Goal: Communication & Community: Answer question/provide support

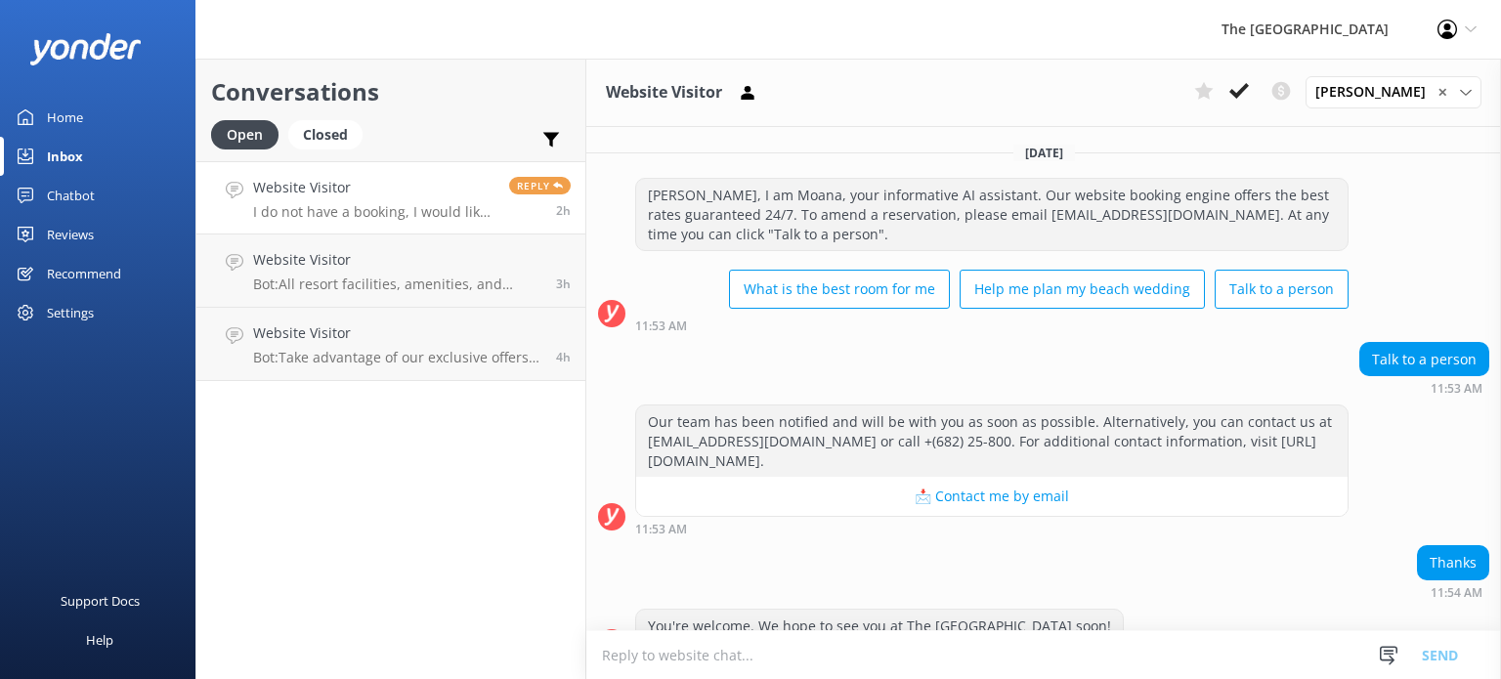
scroll to position [662, 0]
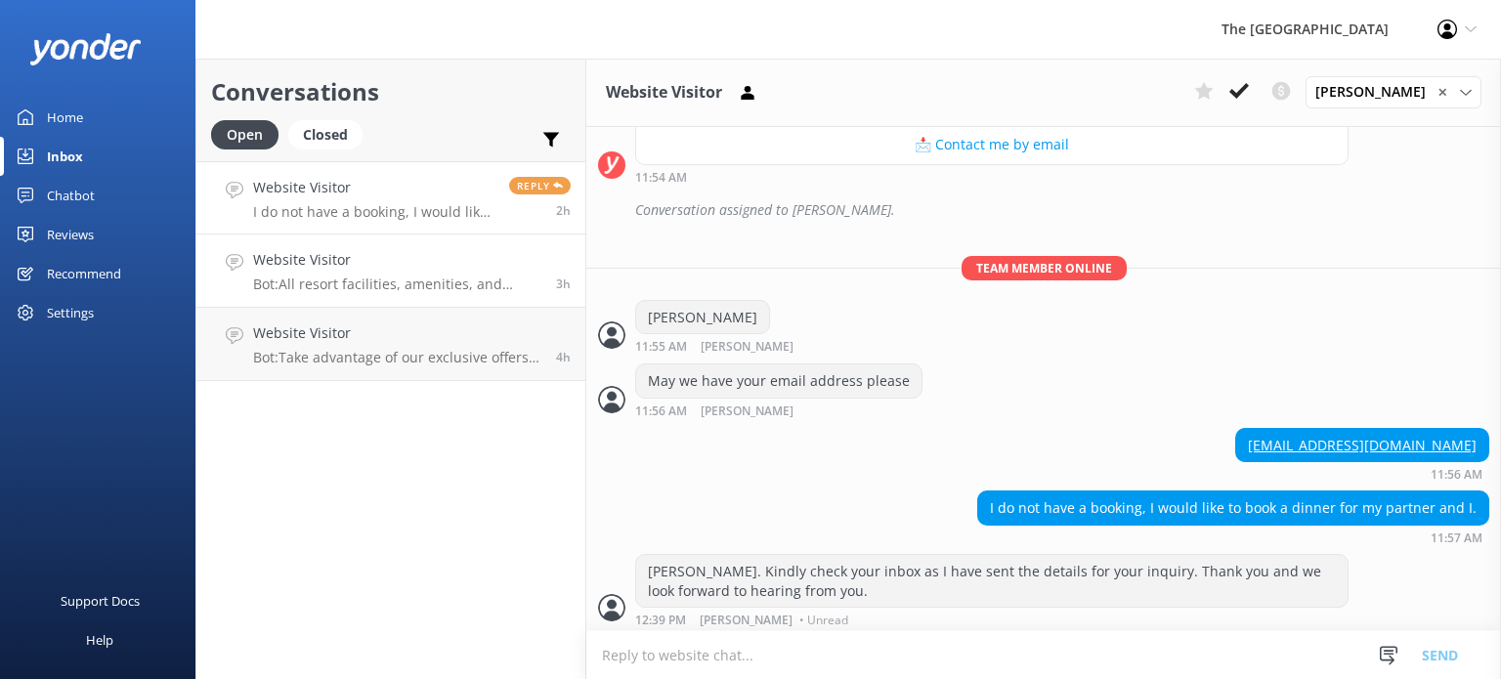
click at [362, 264] on h4 "Website Visitor" at bounding box center [397, 259] width 288 height 21
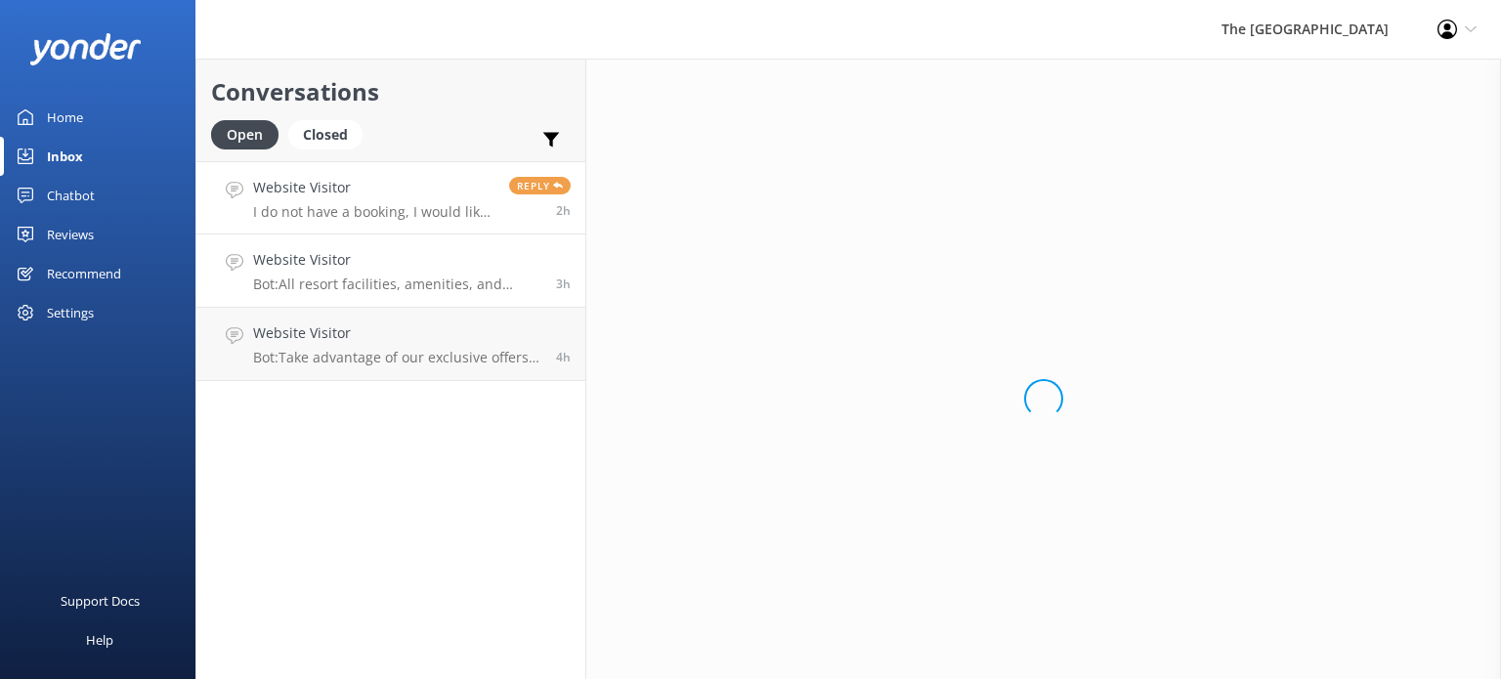
click at [371, 179] on h4 "Website Visitor" at bounding box center [373, 187] width 241 height 21
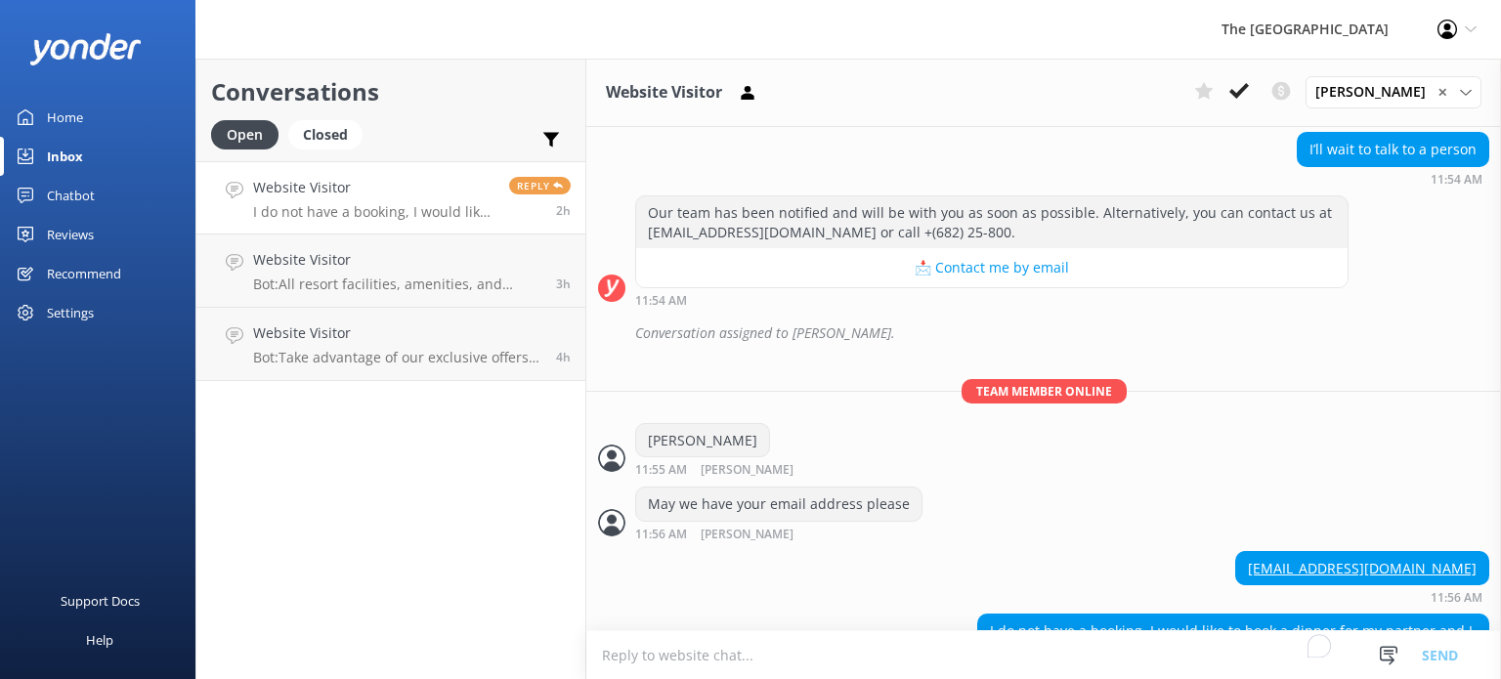
scroll to position [663, 0]
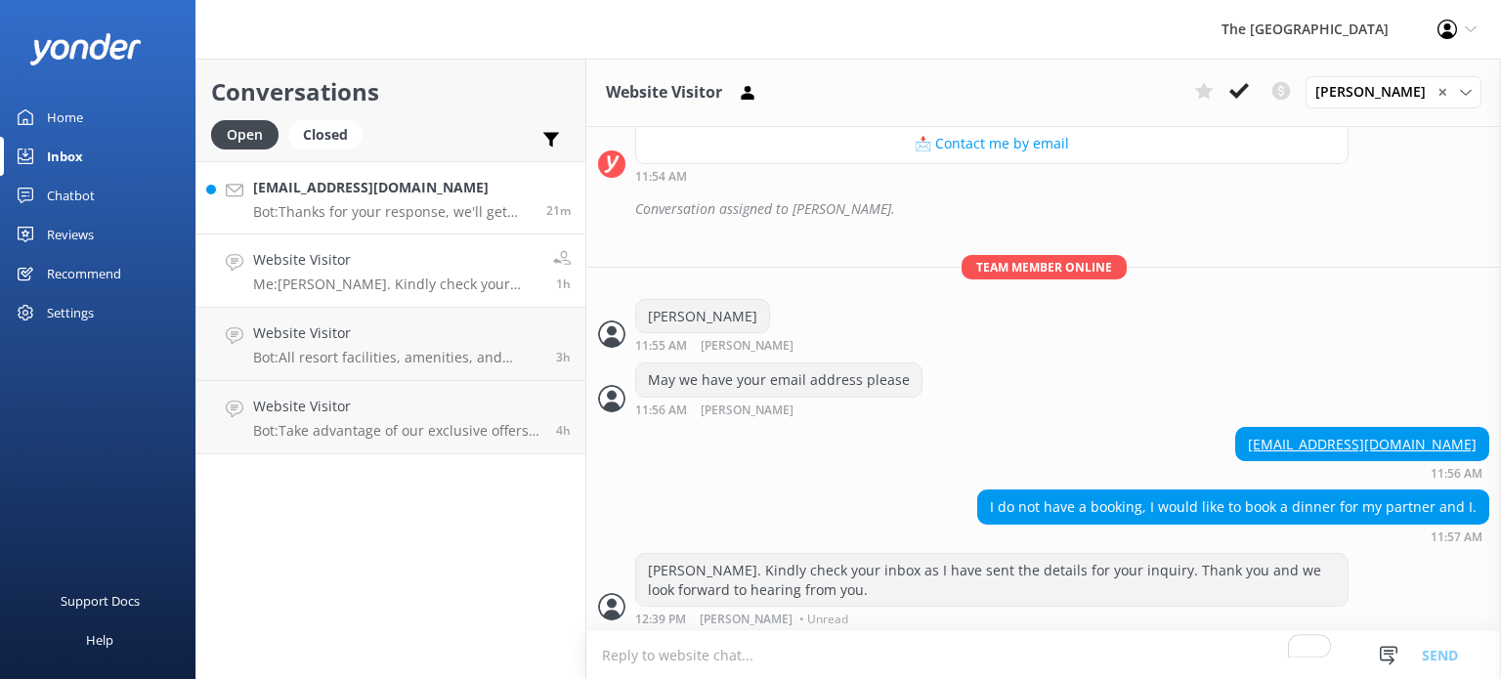
click at [393, 200] on div "[EMAIL_ADDRESS][DOMAIN_NAME] Bot: Thanks for your response, we'll get back to y…" at bounding box center [392, 198] width 278 height 42
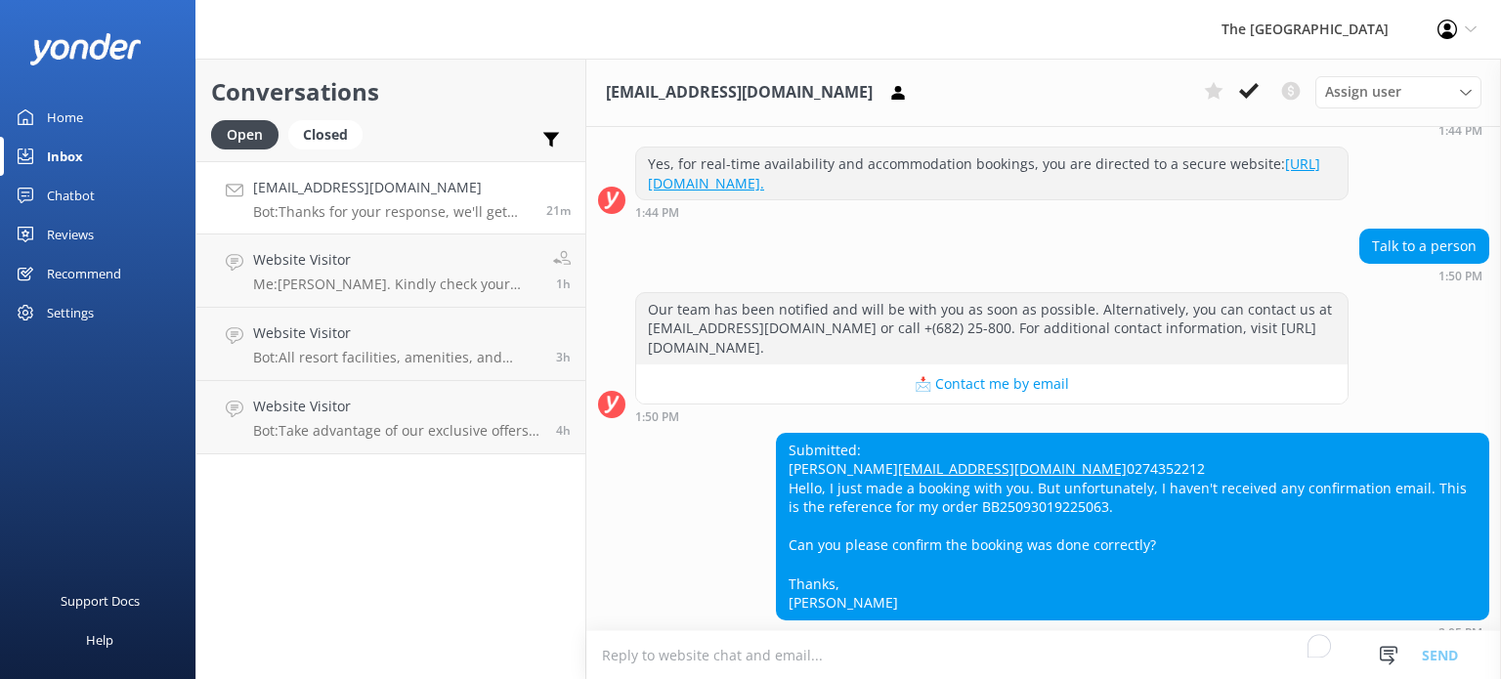
scroll to position [394, 0]
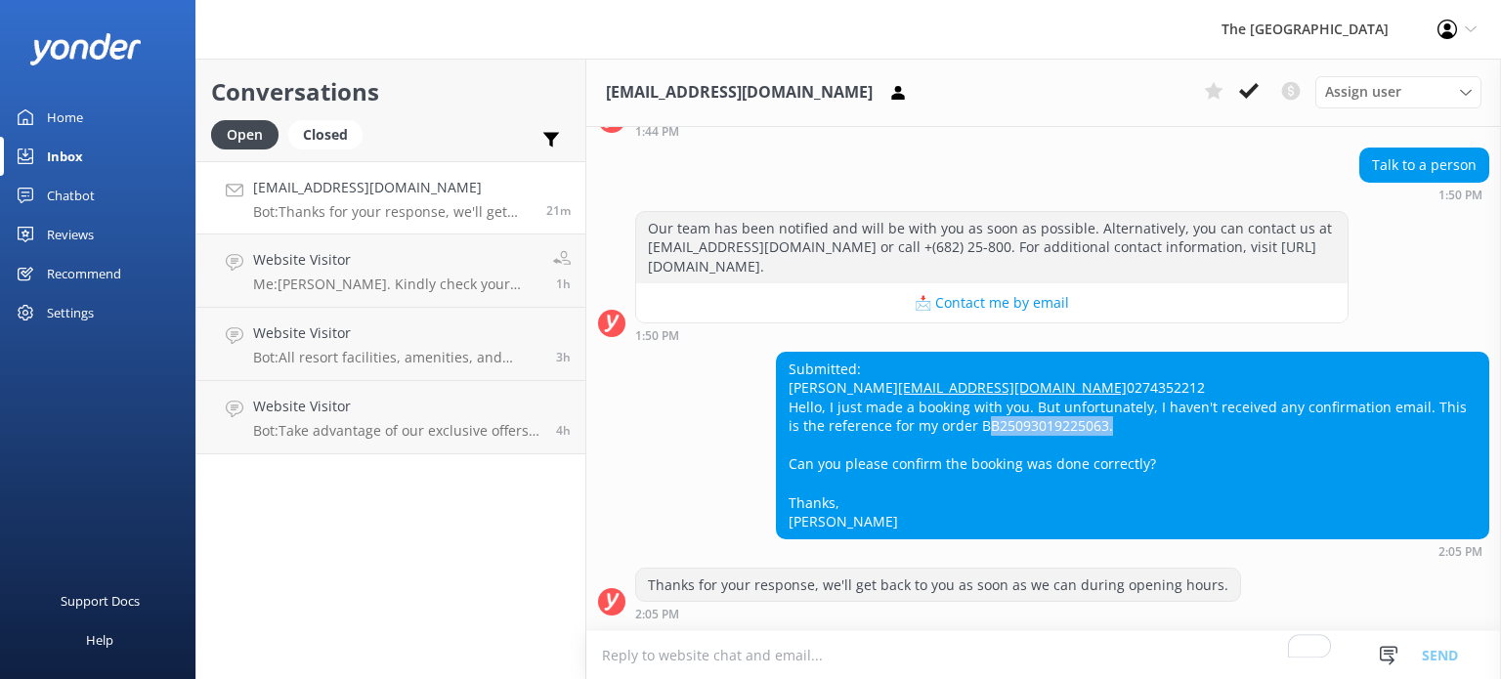
drag, startPoint x: 961, startPoint y: 429, endPoint x: 1084, endPoint y: 425, distance: 123.2
click at [1084, 425] on div "Submitted: [PERSON_NAME] [EMAIL_ADDRESS][DOMAIN_NAME] 0274352212 Hello, I just …" at bounding box center [1132, 446] width 711 height 186
copy div "BB25093019225063"
click at [765, 656] on textarea "To enrich screen reader interactions, please activate Accessibility in Grammarl…" at bounding box center [1043, 655] width 915 height 48
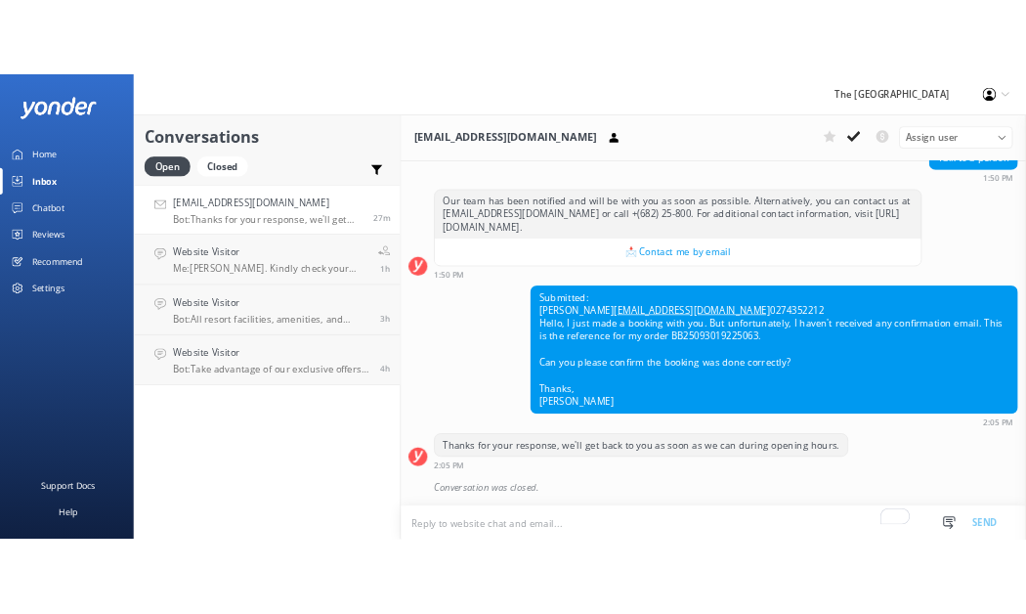
scroll to position [436, 0]
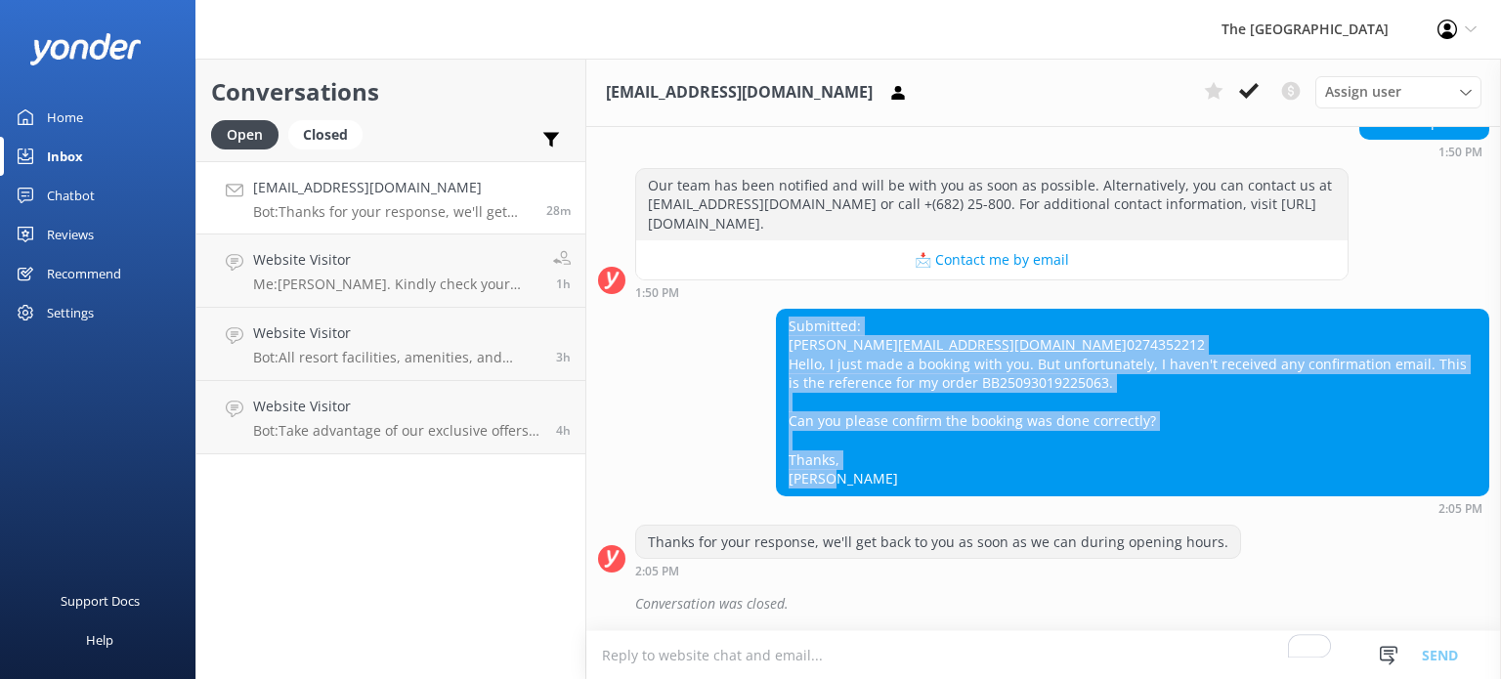
drag, startPoint x: 837, startPoint y: 482, endPoint x: 777, endPoint y: 287, distance: 203.7
click at [777, 310] on div "Submitted: [PERSON_NAME] [EMAIL_ADDRESS][DOMAIN_NAME] 0274352212 Hello, I just …" at bounding box center [1132, 403] width 711 height 186
copy div "Submitted: [PERSON_NAME] [EMAIL_ADDRESS][DOMAIN_NAME] 0274352212 Hello, I just …"
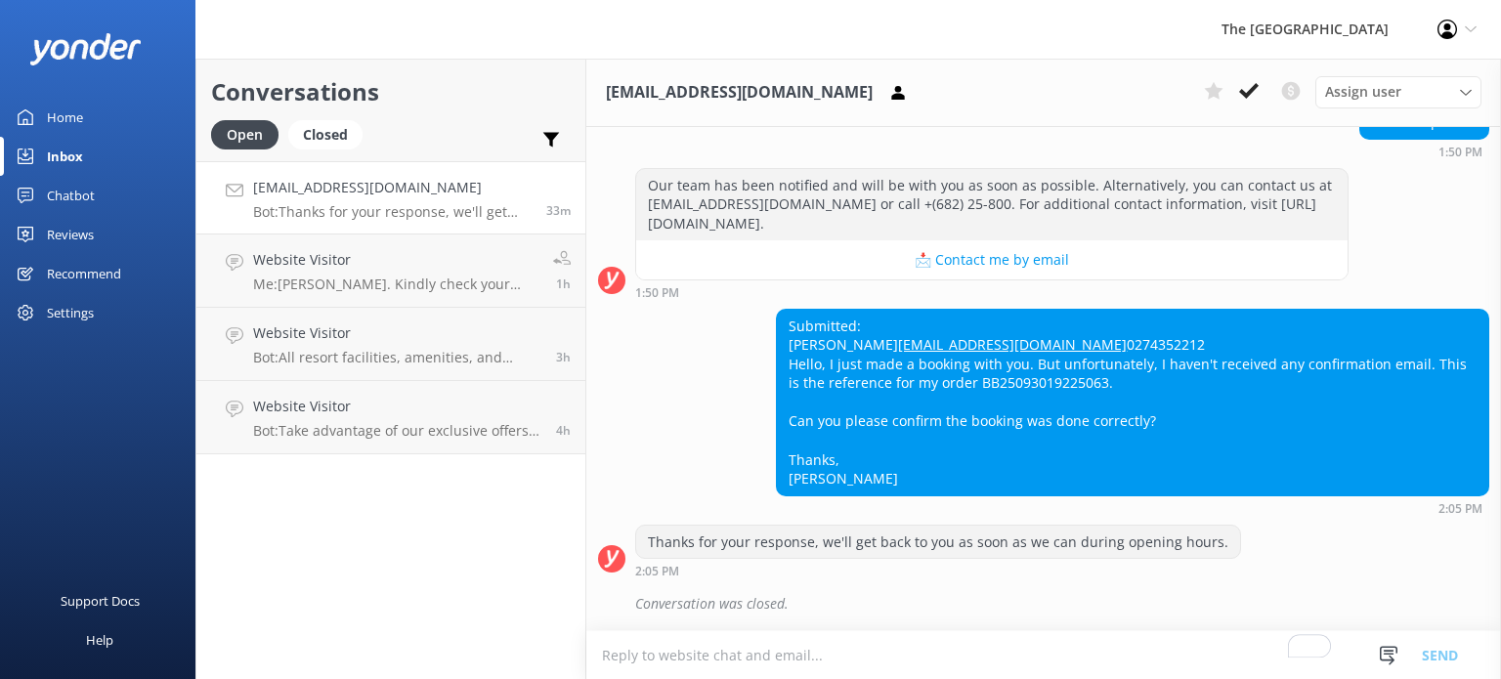
scroll to position [437, 0]
click at [787, 664] on textarea "To enrich screen reader interactions, please activate Accessibility in Grammarl…" at bounding box center [1043, 655] width 915 height 48
click at [959, 665] on textarea "[PERSON_NAME]. Kindly check your inbox as we have sent the confirmation email." at bounding box center [1043, 654] width 915 height 49
click at [1132, 660] on textarea "[PERSON_NAME]. Kindly check your inbox as we have sent the confirmation email." at bounding box center [1043, 654] width 915 height 49
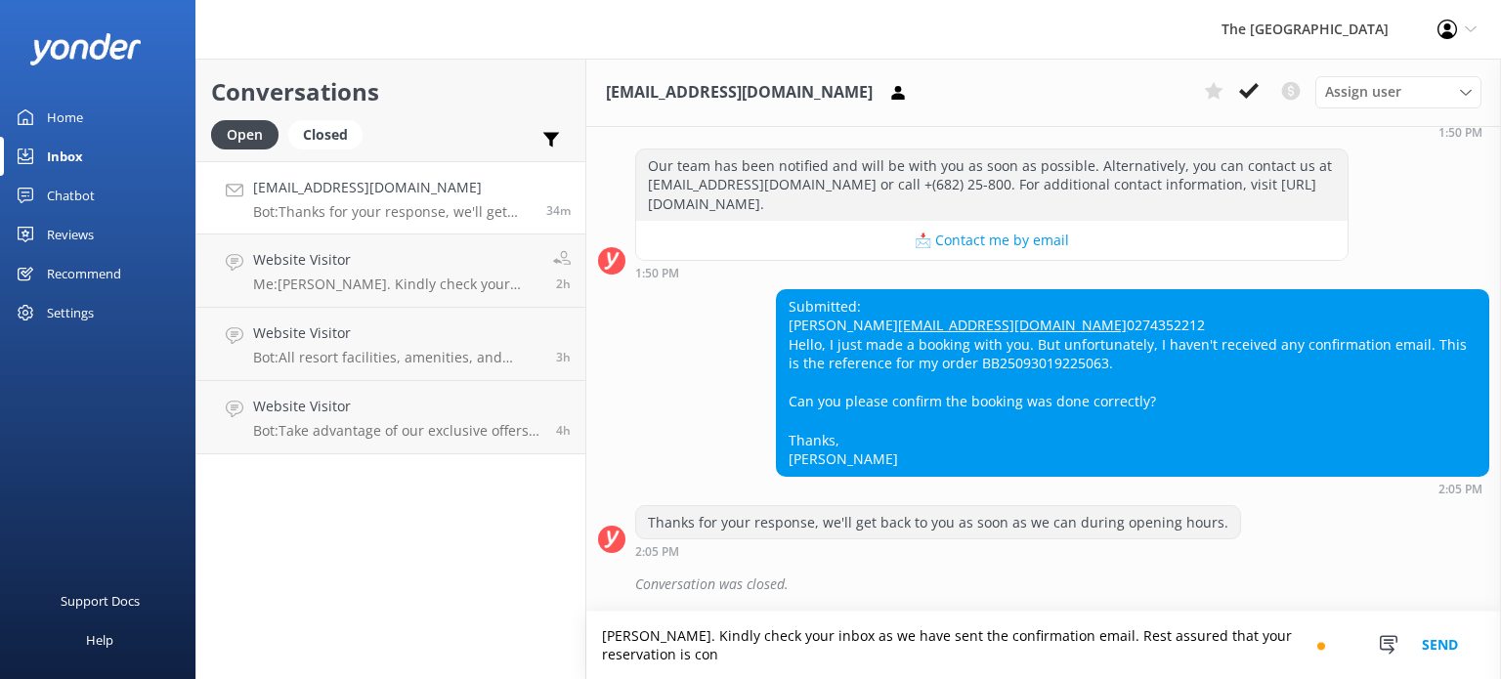
scroll to position [456, 0]
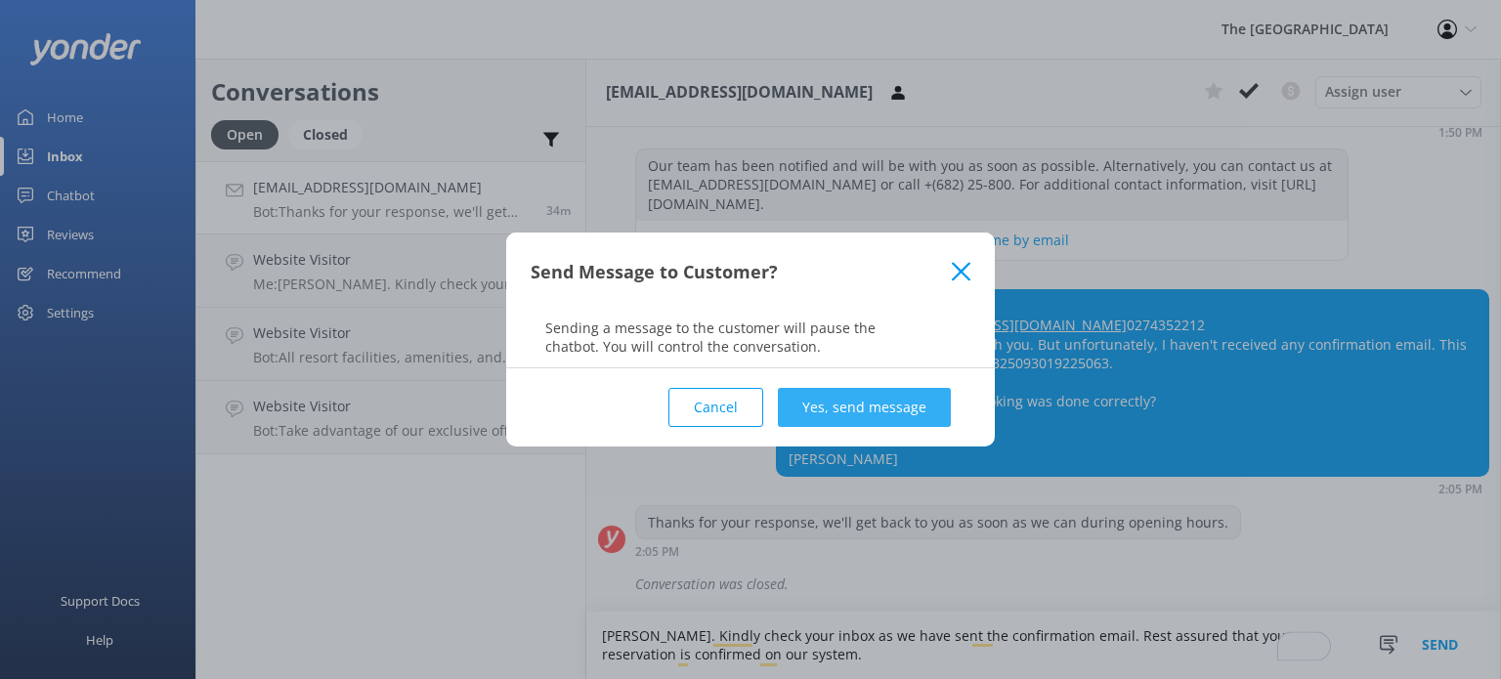
type textarea "[PERSON_NAME]. Kindly check your inbox as we have sent the confirmation email. …"
click at [928, 416] on button "Yes, send message" at bounding box center [864, 407] width 173 height 39
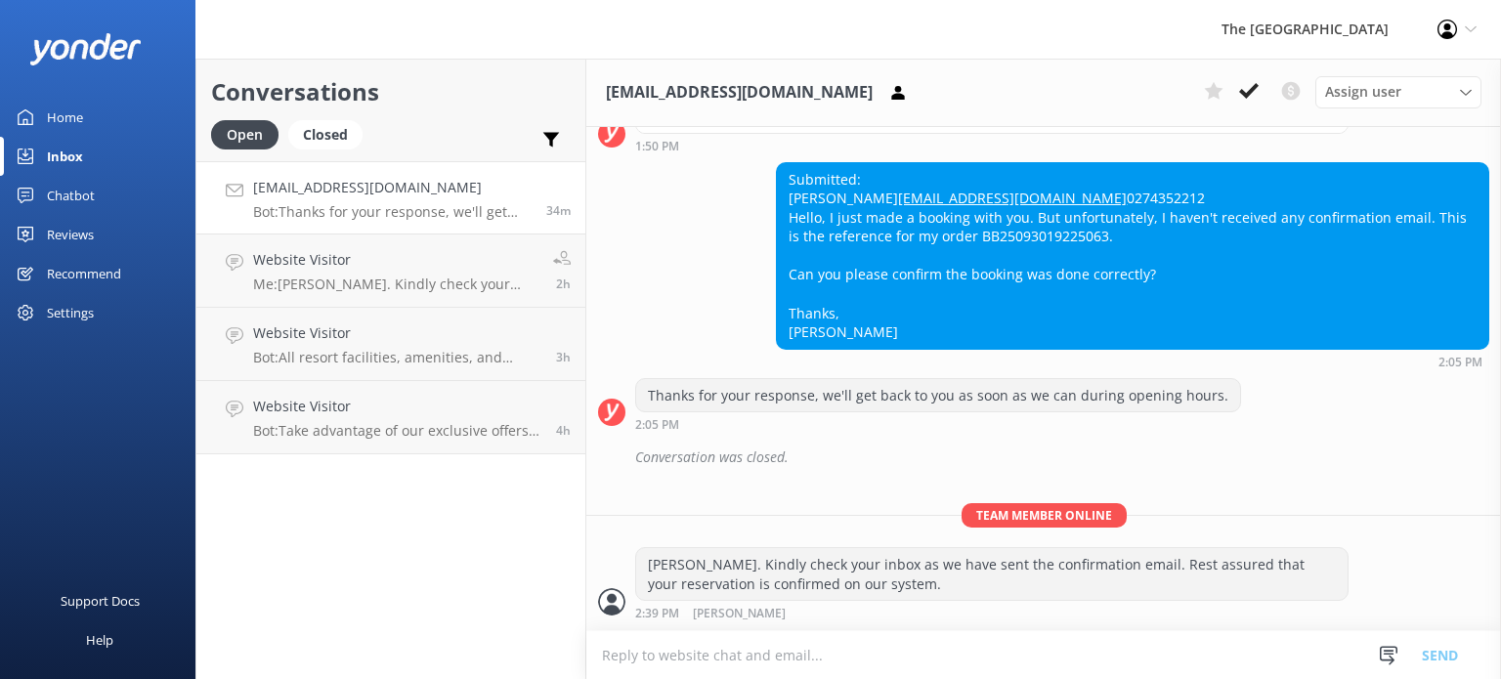
scroll to position [582, 0]
drag, startPoint x: 1089, startPoint y: 235, endPoint x: 959, endPoint y: 238, distance: 131.0
click at [959, 238] on div "Submitted: [PERSON_NAME] [EMAIL_ADDRESS][DOMAIN_NAME] 0274352212 Hello, I just …" at bounding box center [1132, 256] width 711 height 186
copy div "BB25093019225063."
